Goal: Task Accomplishment & Management: Manage account settings

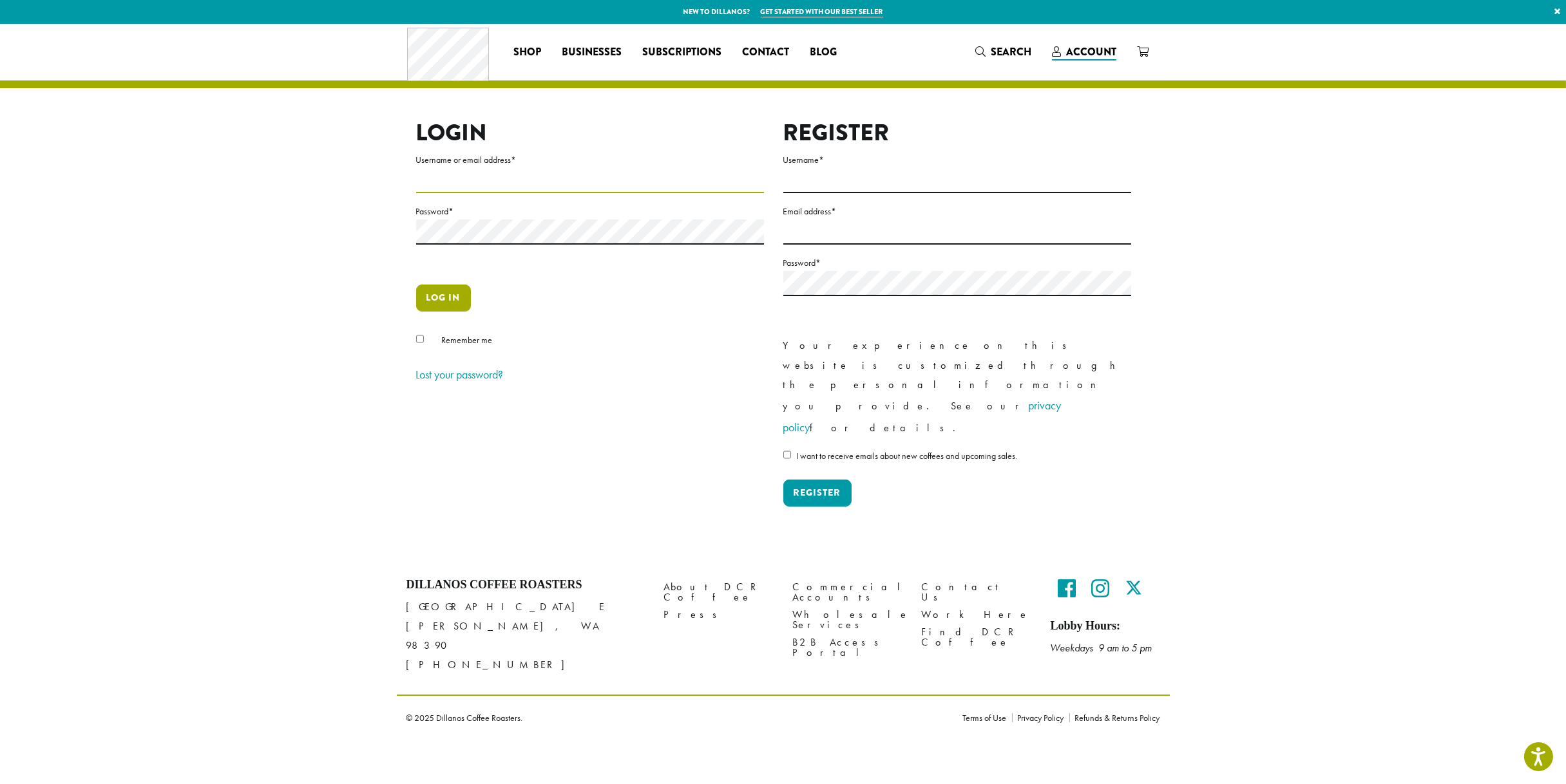
type input "*****"
click at [453, 305] on button "Log in" at bounding box center [444, 297] width 55 height 27
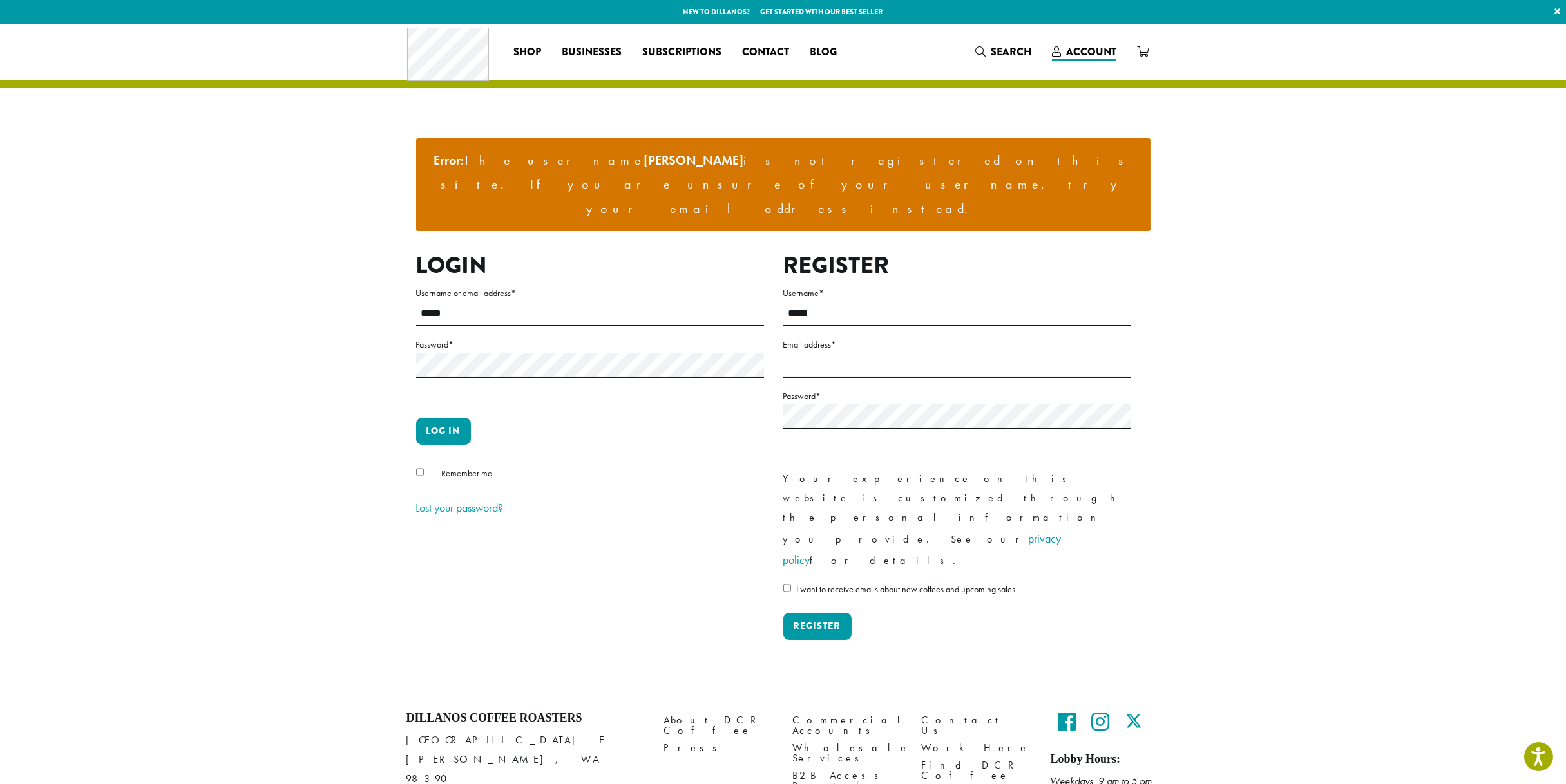
click at [469, 285] on label "Username or email address *" at bounding box center [590, 293] width 348 height 16
click at [469, 301] on input "*****" at bounding box center [590, 314] width 348 height 25
